Goal: Find specific page/section: Find specific page/section

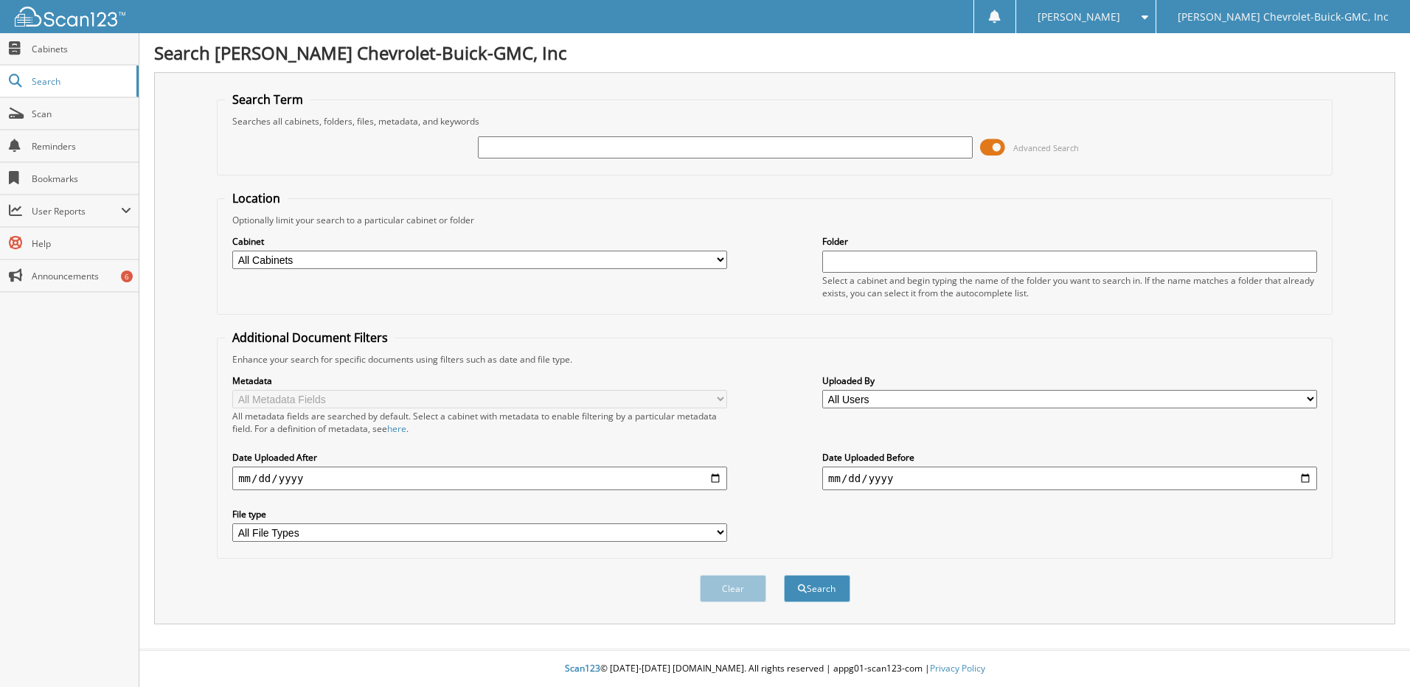
click at [999, 145] on span at bounding box center [992, 147] width 25 height 22
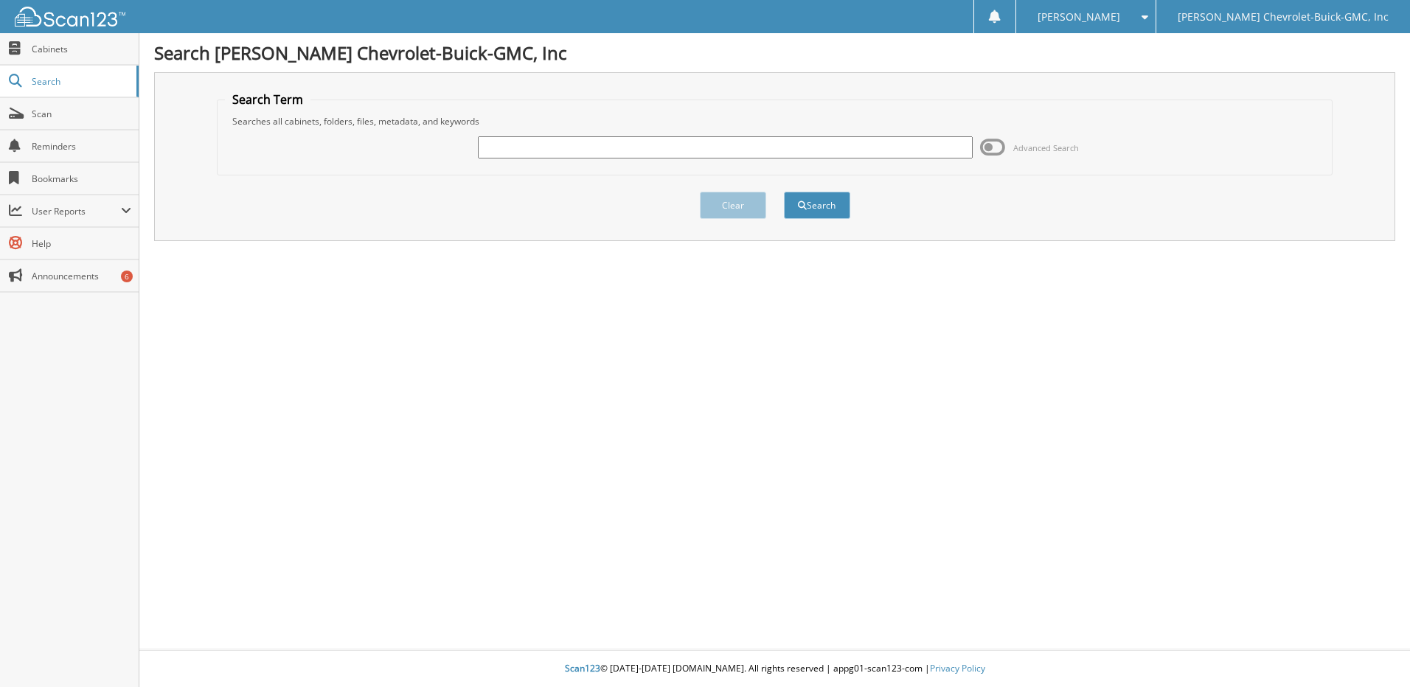
click at [516, 144] on input "text" at bounding box center [725, 147] width 495 height 22
type input "[PERSON_NAME]"
click at [784, 192] on button "Search" at bounding box center [817, 205] width 66 height 27
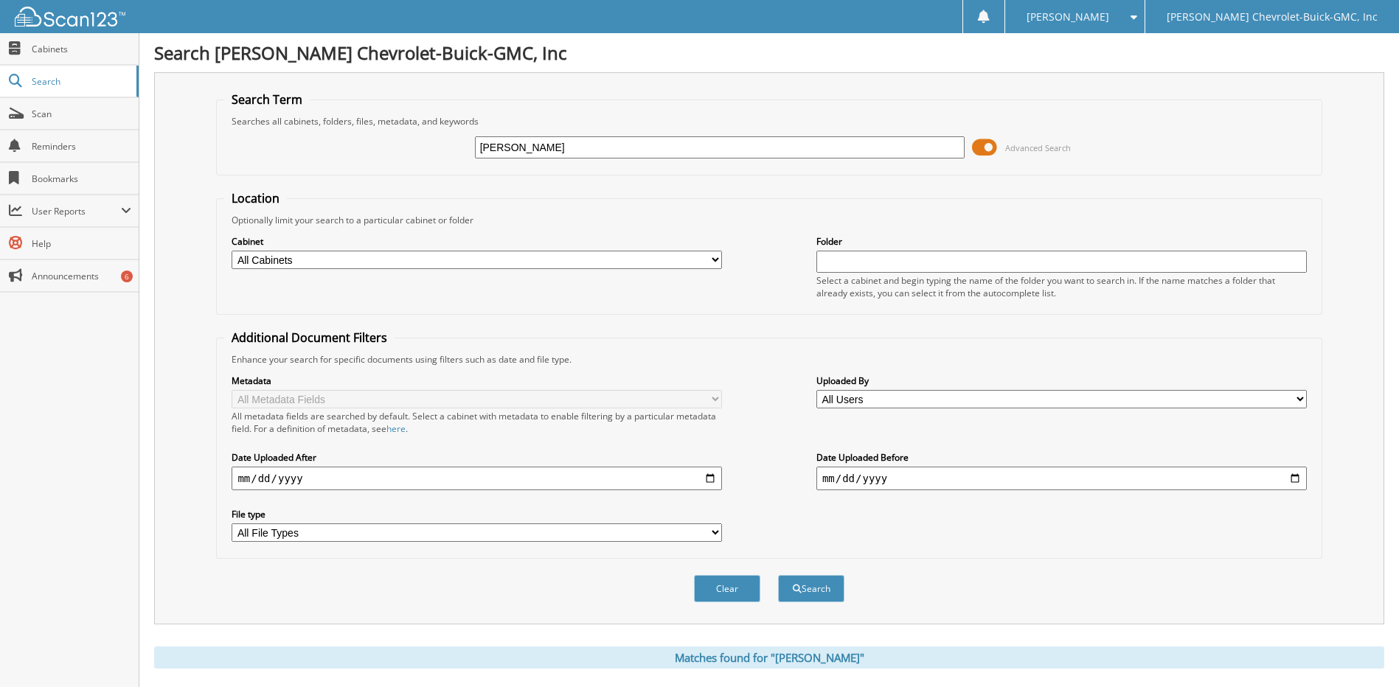
click at [992, 147] on span at bounding box center [984, 147] width 25 height 22
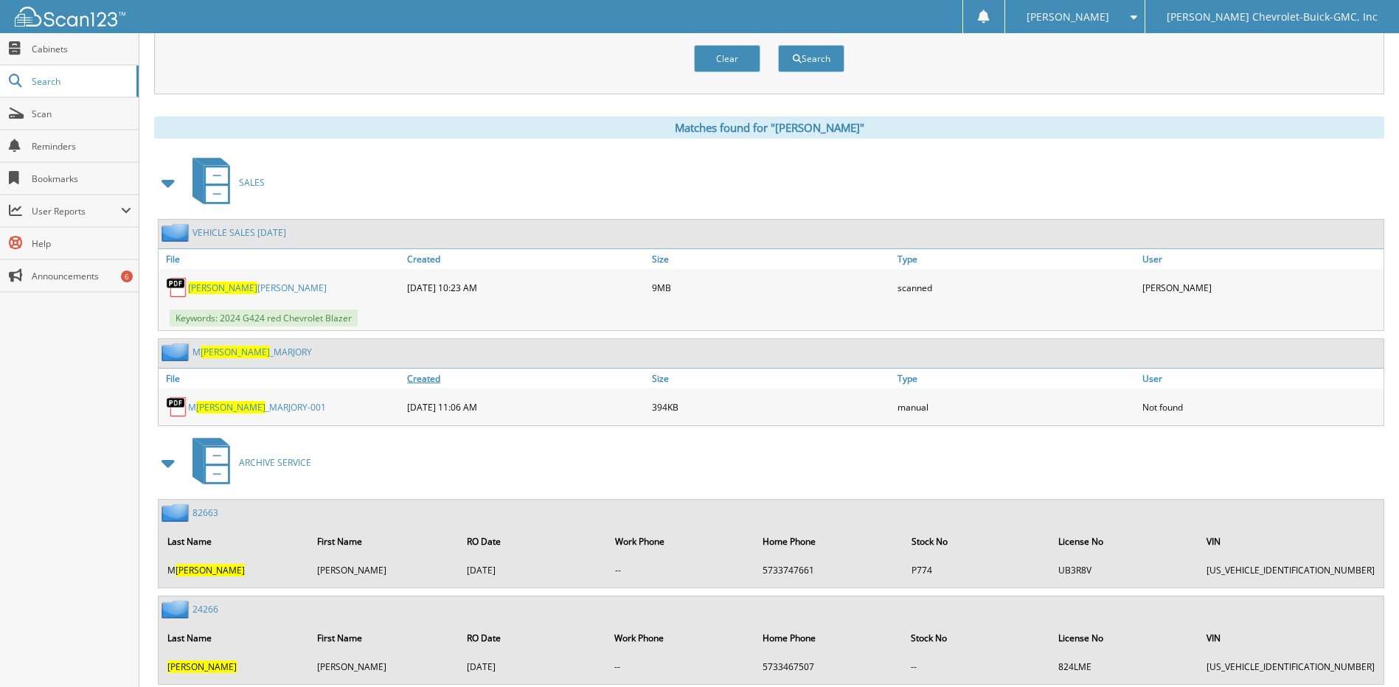
scroll to position [148, 0]
click at [212, 284] on span "[PERSON_NAME]" at bounding box center [222, 287] width 69 height 13
